Goal: Information Seeking & Learning: Find specific fact

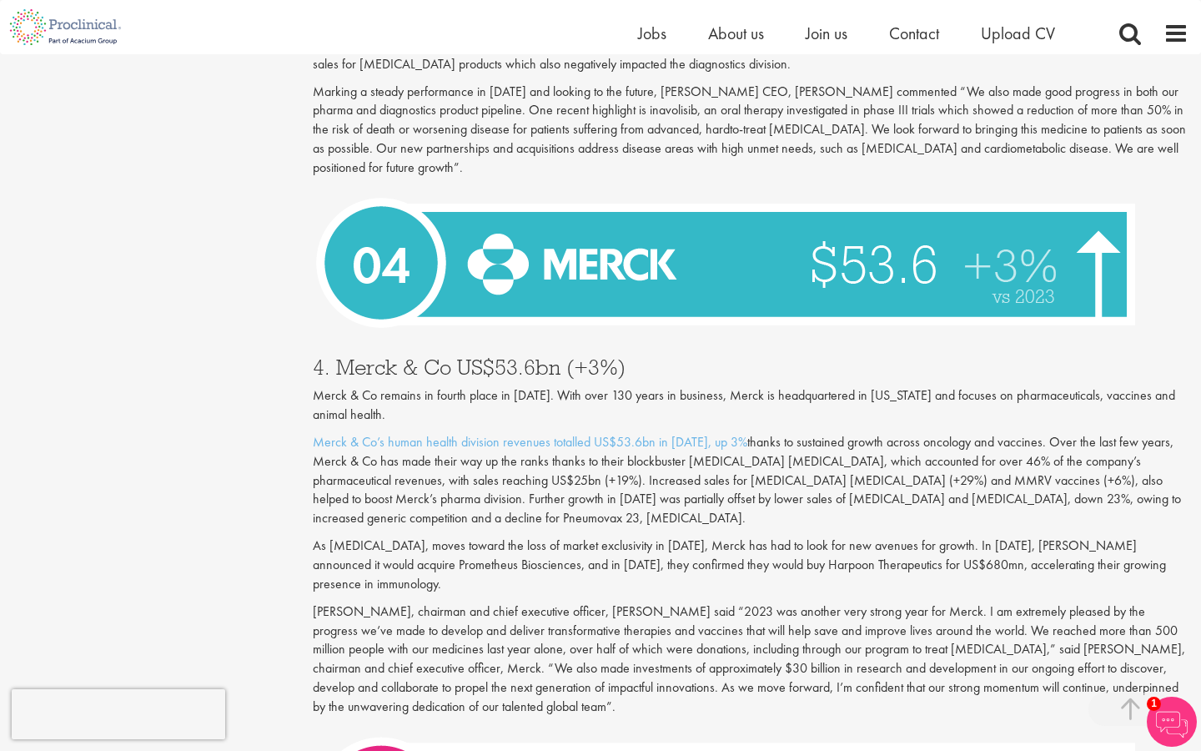
scroll to position [4506, 0]
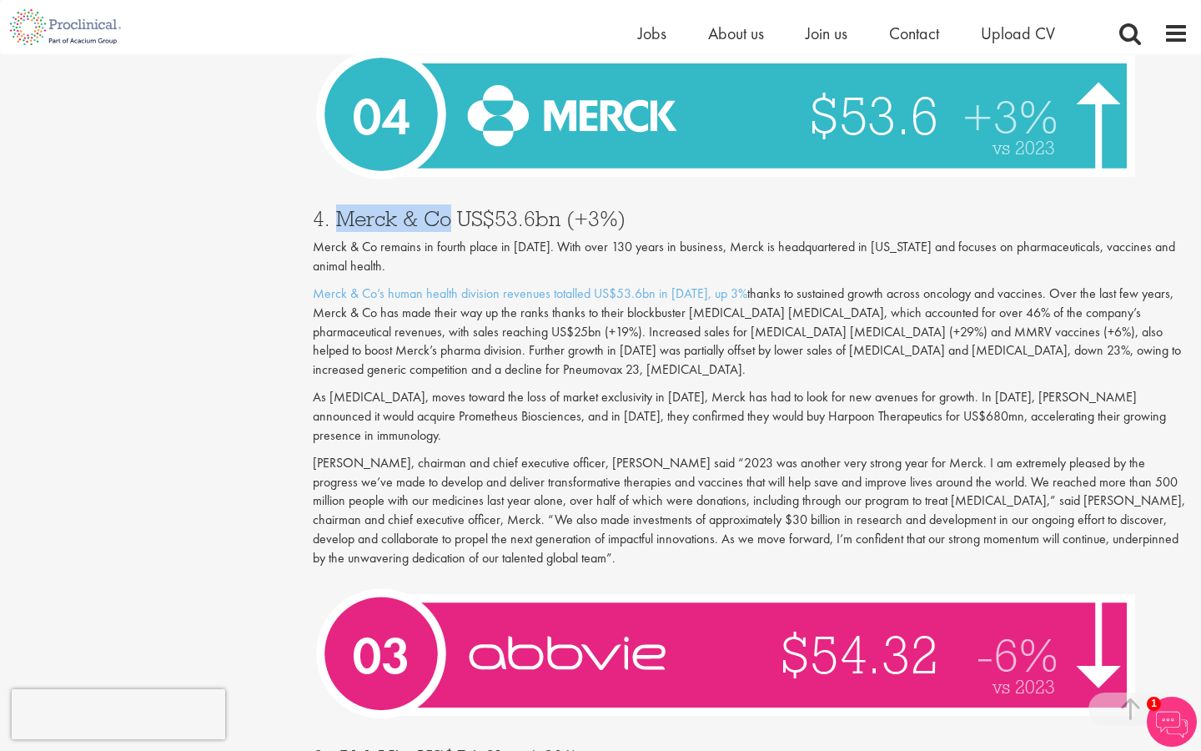
drag, startPoint x: 339, startPoint y: 178, endPoint x: 444, endPoint y: 177, distance: 105.1
click at [444, 208] on h3 "4. Merck & Co US$53.6bn (+3%)" at bounding box center [751, 219] width 876 height 22
copy h3 "Merck & Co"
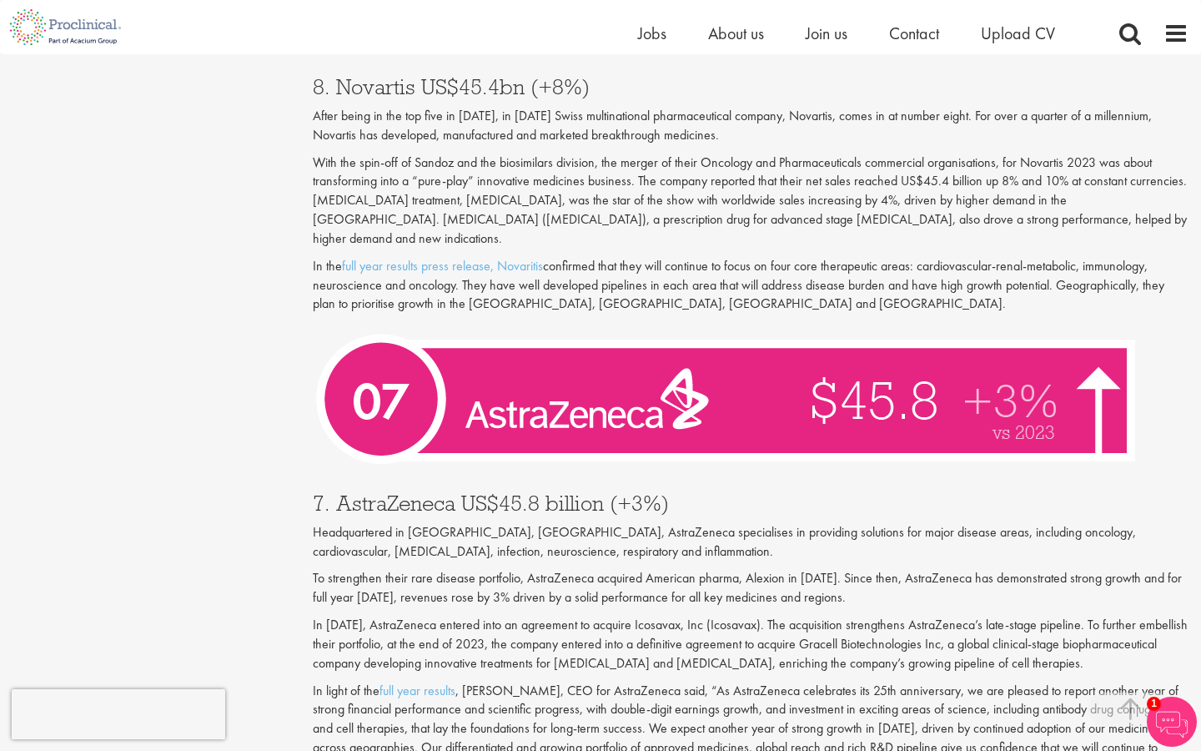
scroll to position [2885, 0]
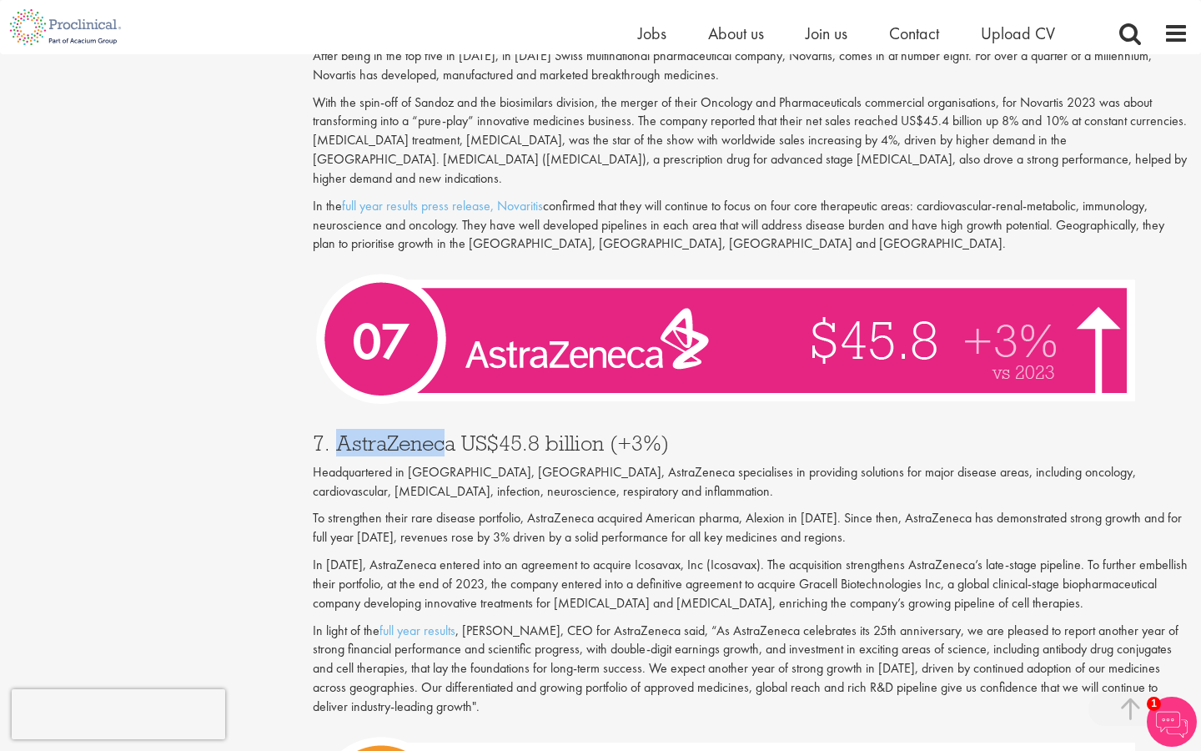
drag, startPoint x: 337, startPoint y: 403, endPoint x: 449, endPoint y: 404, distance: 111.7
click at [449, 432] on h3 "7. AstraZeneca US$45.8 billion (+3%)" at bounding box center [751, 443] width 876 height 22
drag, startPoint x: 455, startPoint y: 405, endPoint x: 336, endPoint y: 398, distance: 119.5
click at [336, 432] on h3 "7. AstraZeneca US$45.8 billion (+3%)" at bounding box center [751, 443] width 876 height 22
copy h3 "AstraZeneca"
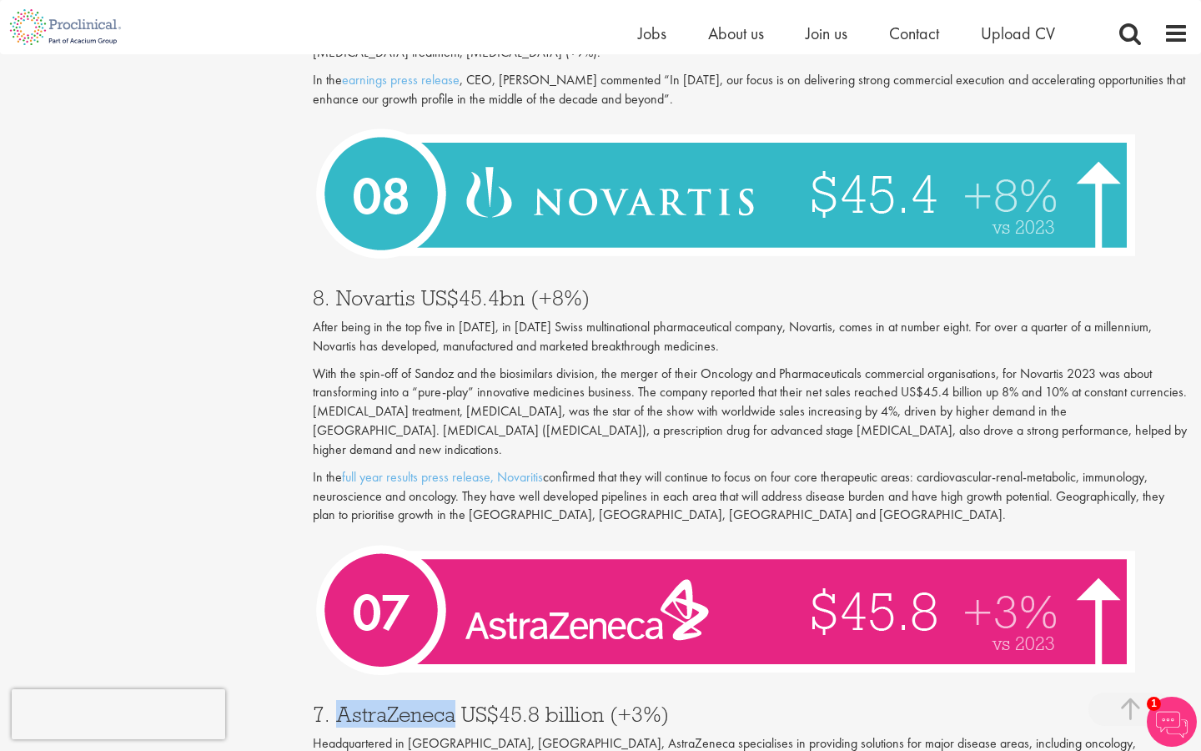
scroll to position [2429, 0]
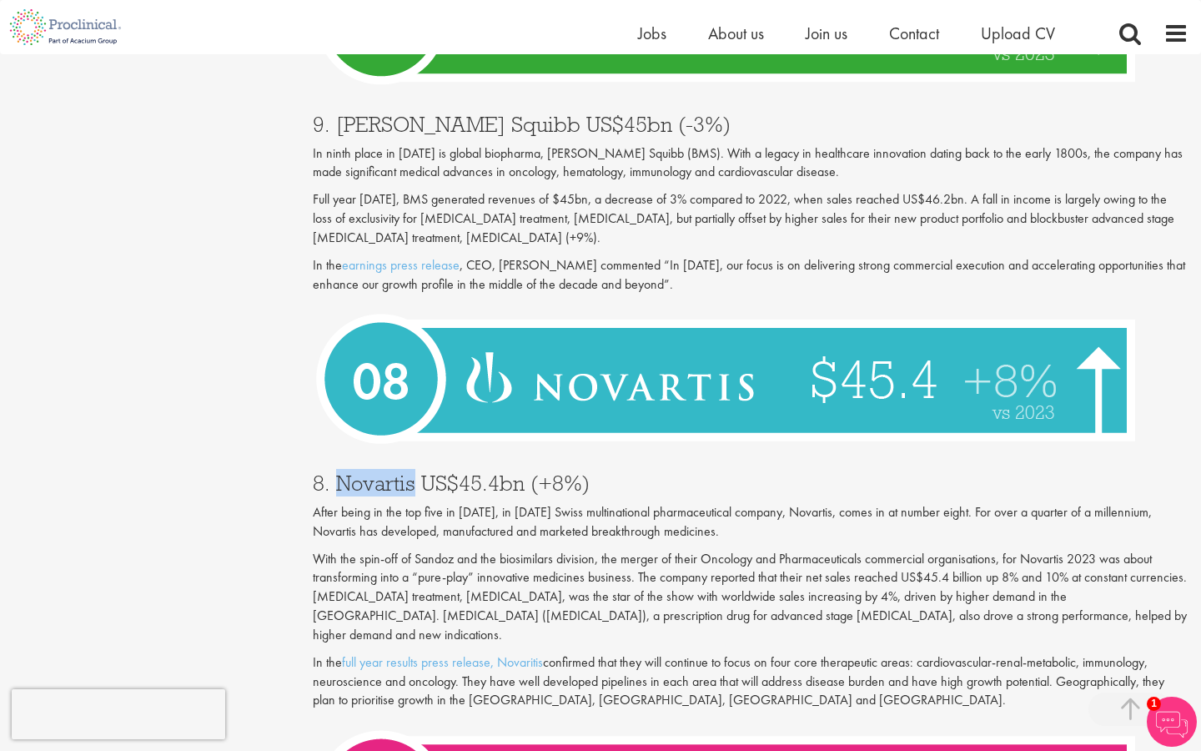
drag, startPoint x: 333, startPoint y: 464, endPoint x: 414, endPoint y: 463, distance: 80.9
click at [414, 472] on h3 "8. Novartis US$45.4bn (+8%)" at bounding box center [751, 483] width 876 height 22
copy h3 "Novartis"
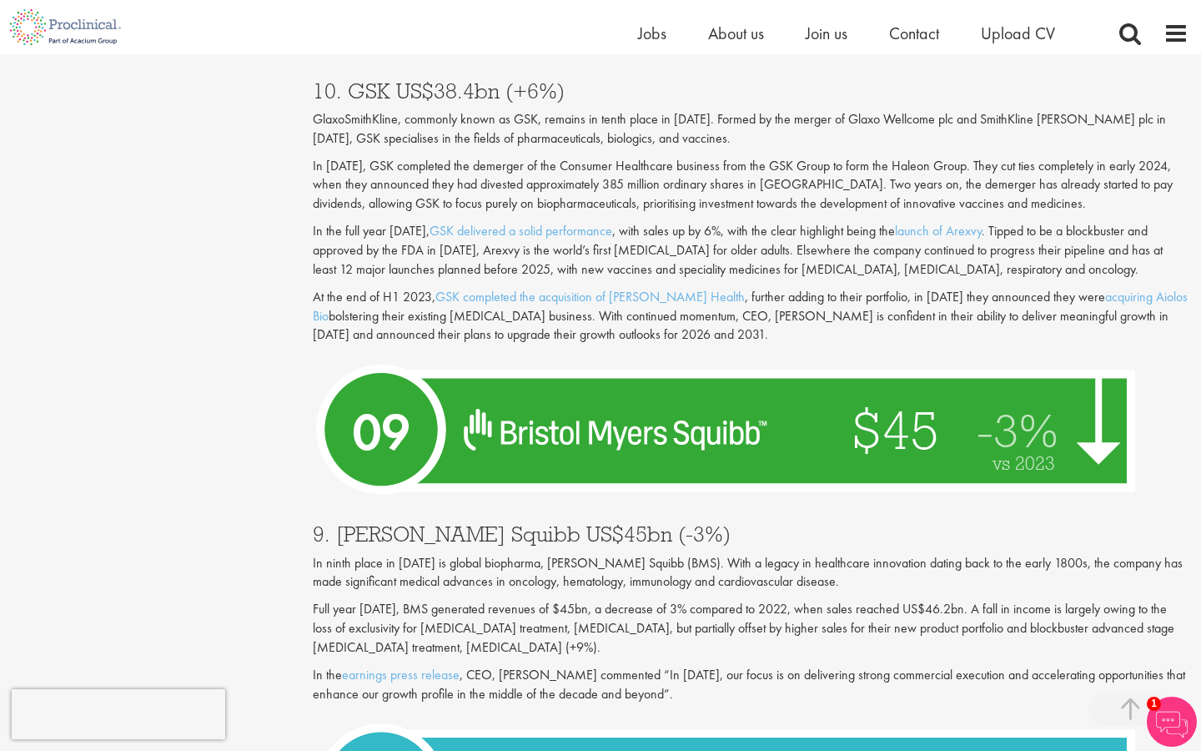
scroll to position [1938, 0]
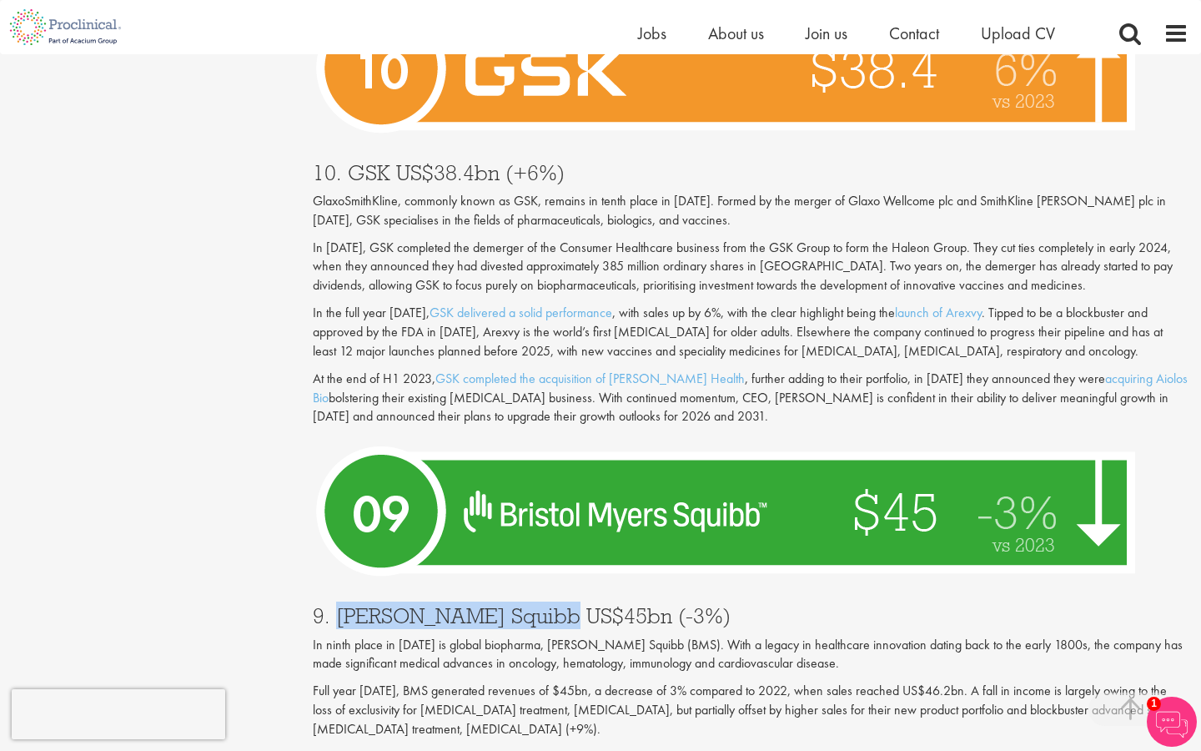
drag, startPoint x: 339, startPoint y: 595, endPoint x: 535, endPoint y: 601, distance: 196.1
click at [535, 605] on h3 "9. [PERSON_NAME] Squibb US$45bn (-3%)" at bounding box center [751, 616] width 876 height 22
copy h3 "[PERSON_NAME] Squibb"
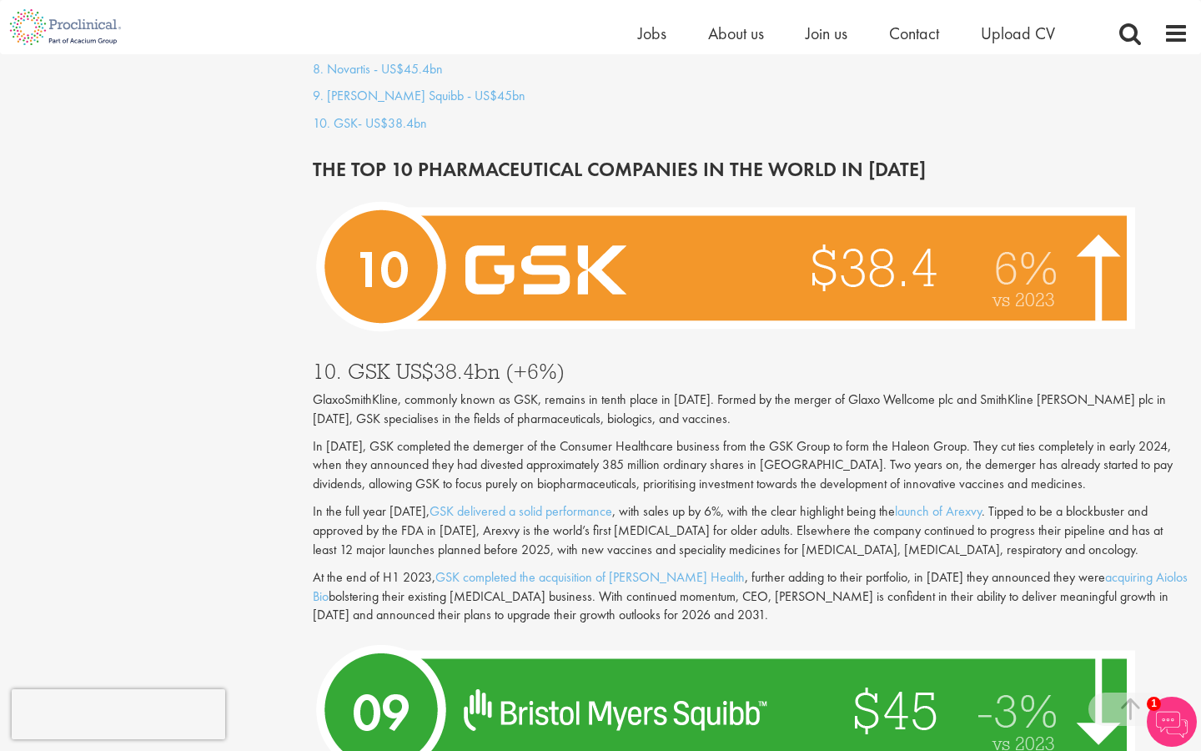
scroll to position [1684, 0]
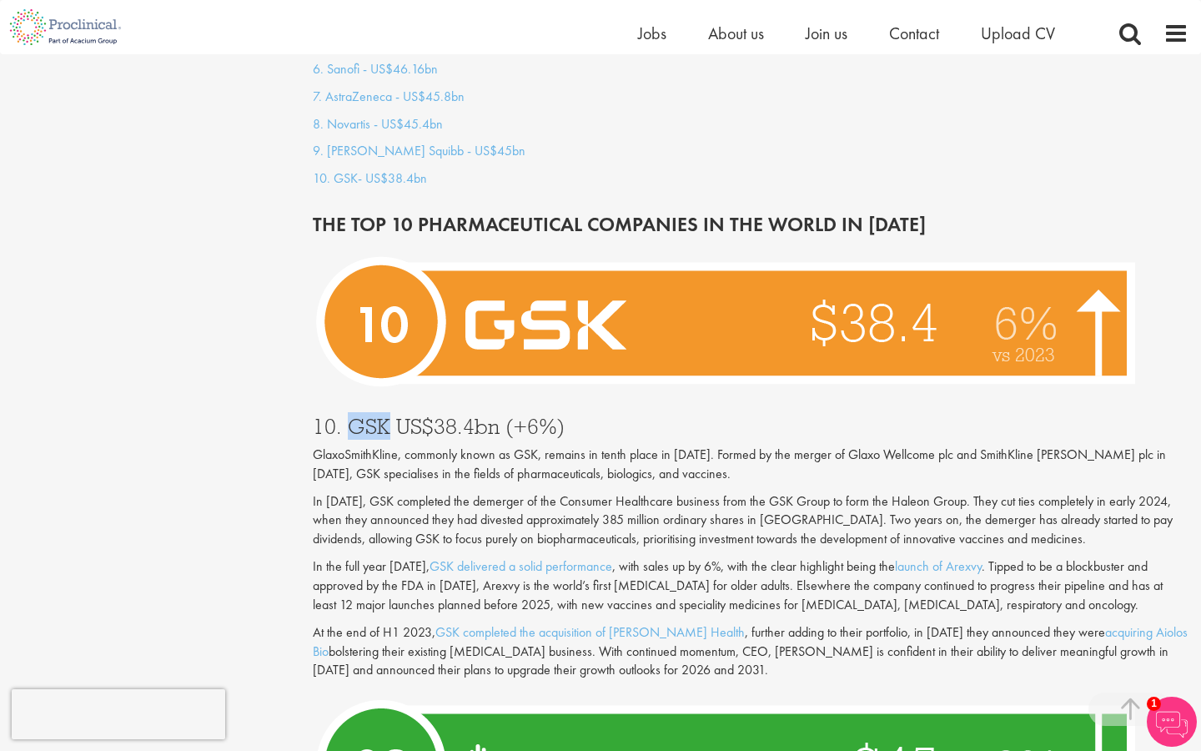
drag, startPoint x: 349, startPoint y: 406, endPoint x: 389, endPoint y: 407, distance: 40.9
click at [389, 415] on h3 "10. GSK US$38.4bn (+6%)" at bounding box center [751, 426] width 876 height 22
copy h3 "GSK"
drag, startPoint x: 312, startPoint y: 434, endPoint x: 397, endPoint y: 442, distance: 85.4
click at [397, 445] on p "GlaxoSmithKline, commonly known as GSK, remains in tenth place in [DATE]. Forme…" at bounding box center [751, 464] width 876 height 38
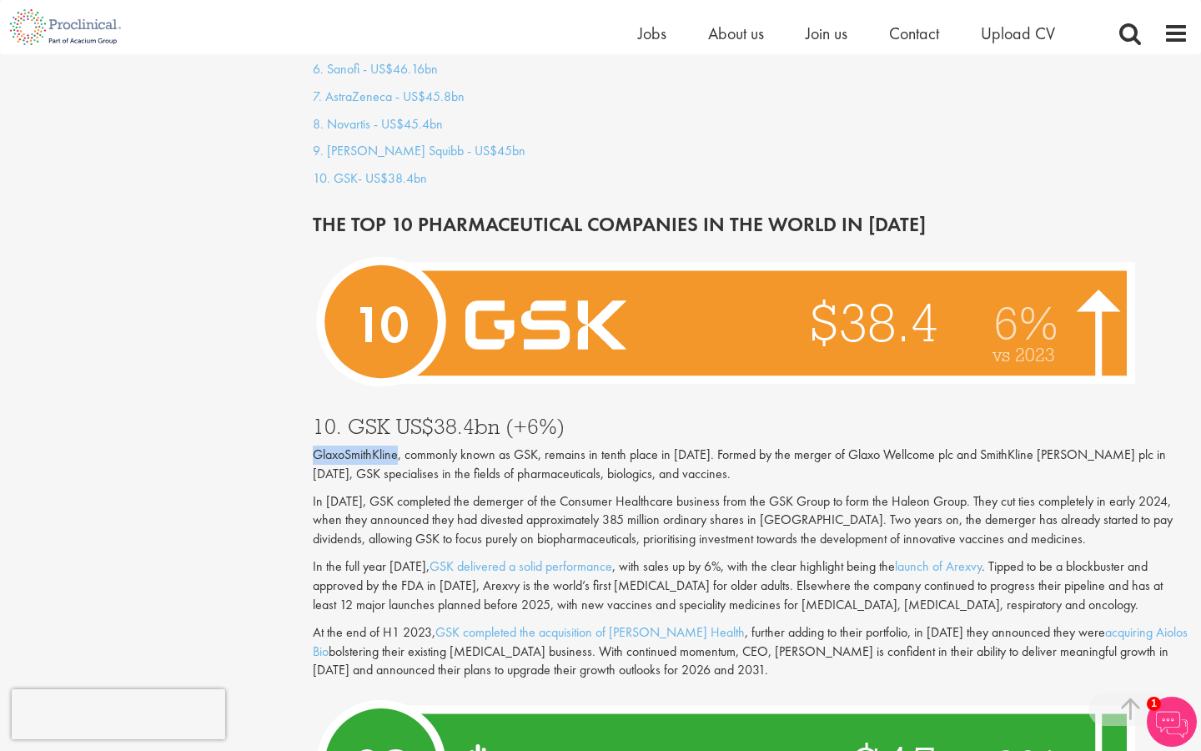
copy p "GlaxoSmithKline"
